Goal: Task Accomplishment & Management: Manage account settings

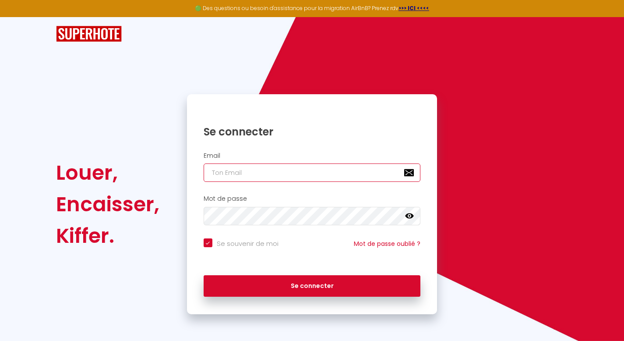
click at [289, 174] on input "email" at bounding box center [312, 172] width 217 height 18
type input "[EMAIL_ADDRESS][DOMAIN_NAME]"
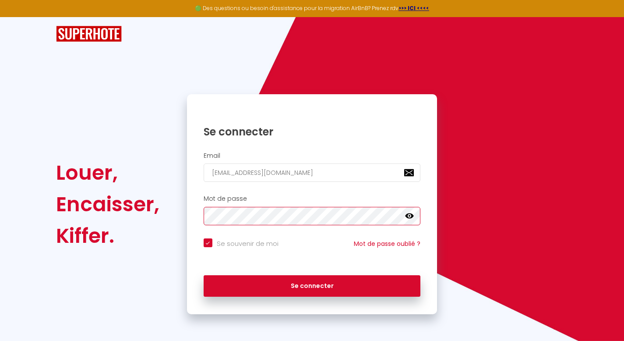
click at [204, 275] on button "Se connecter" at bounding box center [312, 286] width 217 height 22
checkbox input "true"
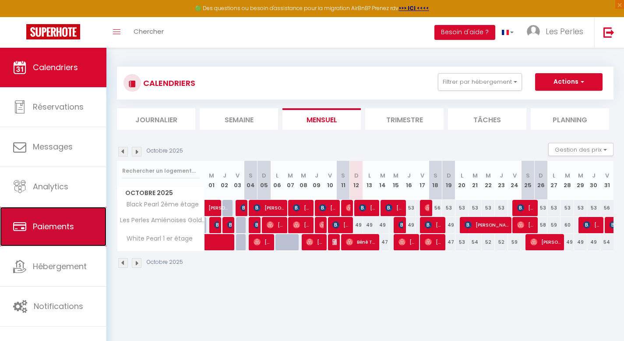
click at [39, 224] on span "Paiements" at bounding box center [53, 226] width 41 height 11
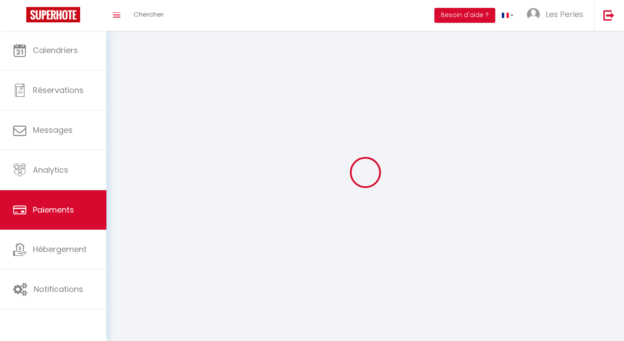
select select "2"
select select "0"
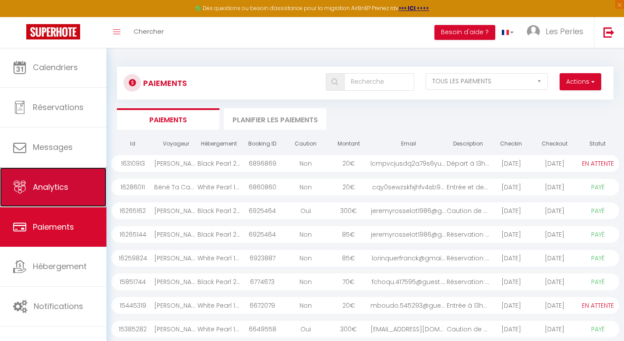
click at [63, 198] on link "Analytics" at bounding box center [53, 186] width 106 height 39
select select "2025"
select select "10"
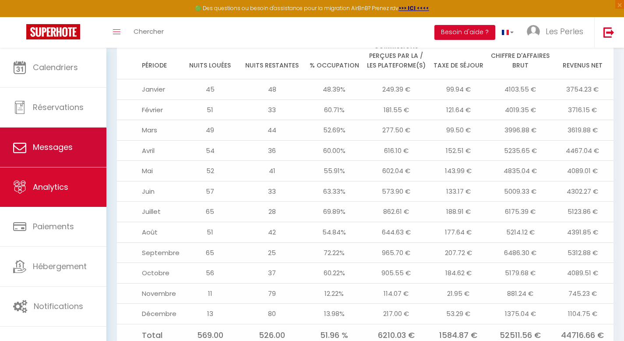
scroll to position [287, 0]
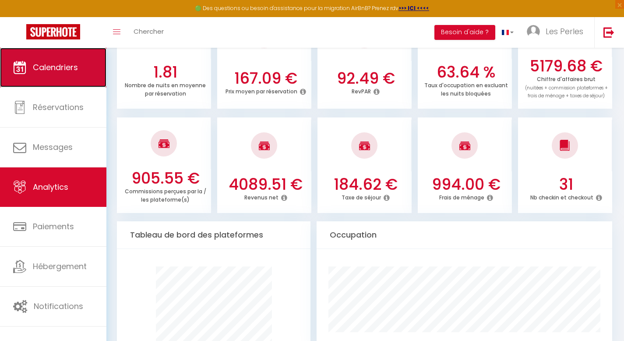
click at [72, 84] on link "Calendriers" at bounding box center [53, 67] width 106 height 39
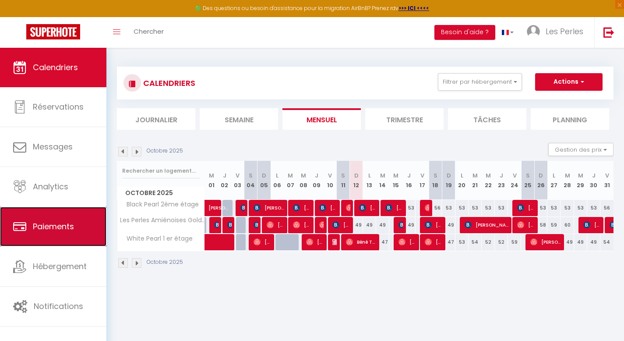
click at [78, 215] on link "Paiements" at bounding box center [53, 226] width 106 height 39
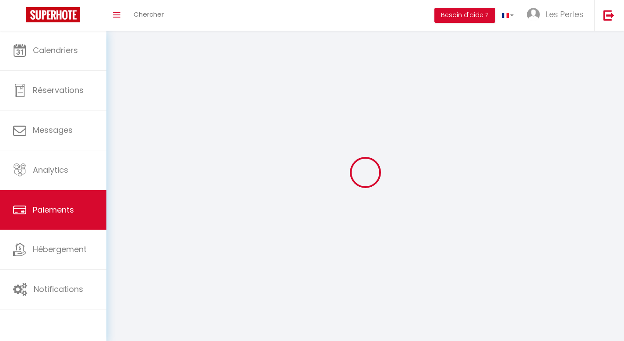
select select "2"
select select "0"
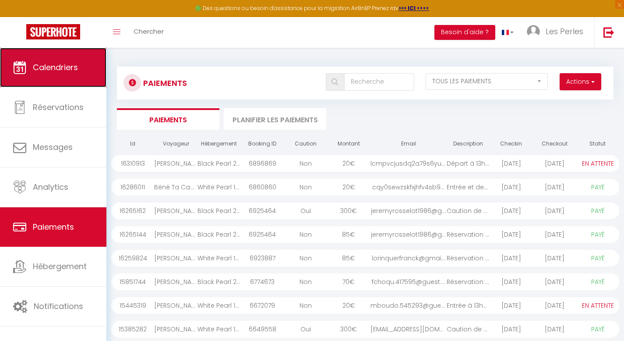
click at [57, 76] on link "Calendriers" at bounding box center [53, 67] width 106 height 39
